Goal: Find specific page/section: Find specific page/section

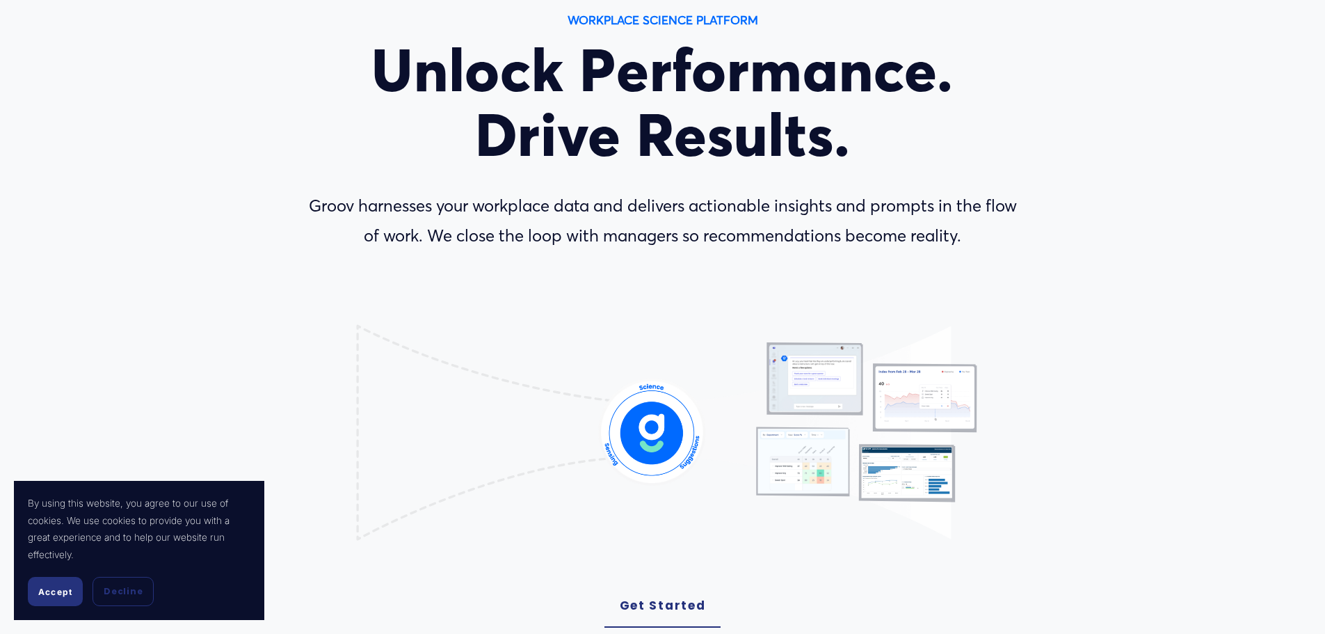
click at [63, 590] on span "Accept" at bounding box center [55, 591] width 34 height 10
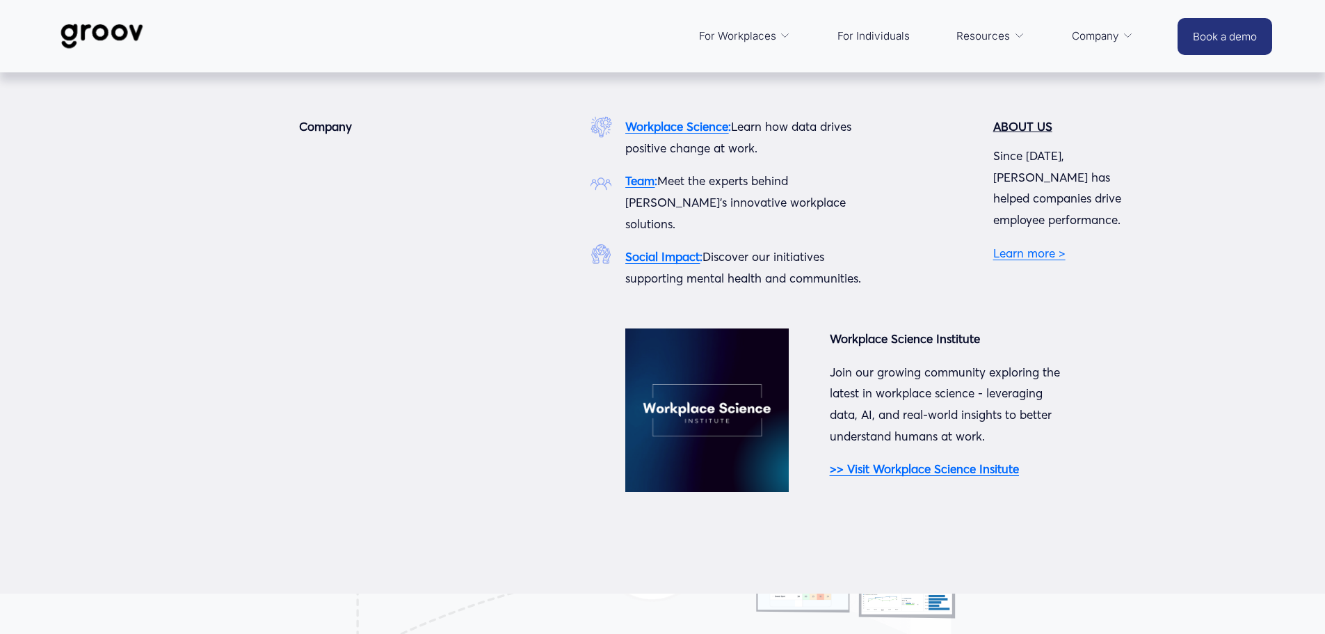
click at [1123, 35] on icon "folder dropdown" at bounding box center [1128, 36] width 10 height 10
click at [645, 180] on strong "Team" at bounding box center [639, 180] width 29 height 15
